Goal: Task Accomplishment & Management: Use online tool/utility

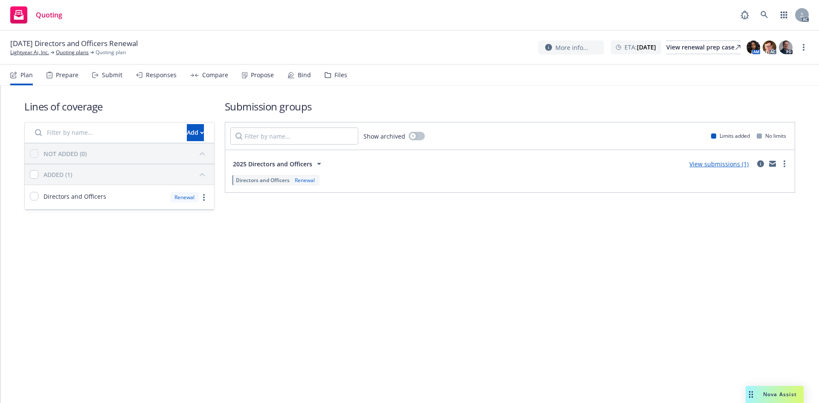
drag, startPoint x: 747, startPoint y: 67, endPoint x: 736, endPoint y: 68, distance: 11.1
click at [747, 67] on link "Copy logging email" at bounding box center [761, 64] width 95 height 17
